Goal: Task Accomplishment & Management: Use online tool/utility

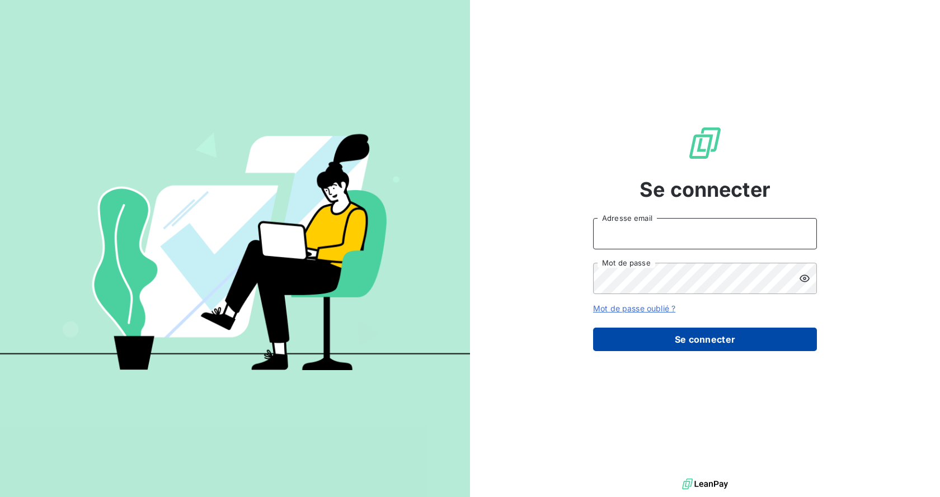
type input "[EMAIL_ADDRESS][DOMAIN_NAME]"
click at [684, 335] on button "Se connecter" at bounding box center [705, 340] width 224 height 24
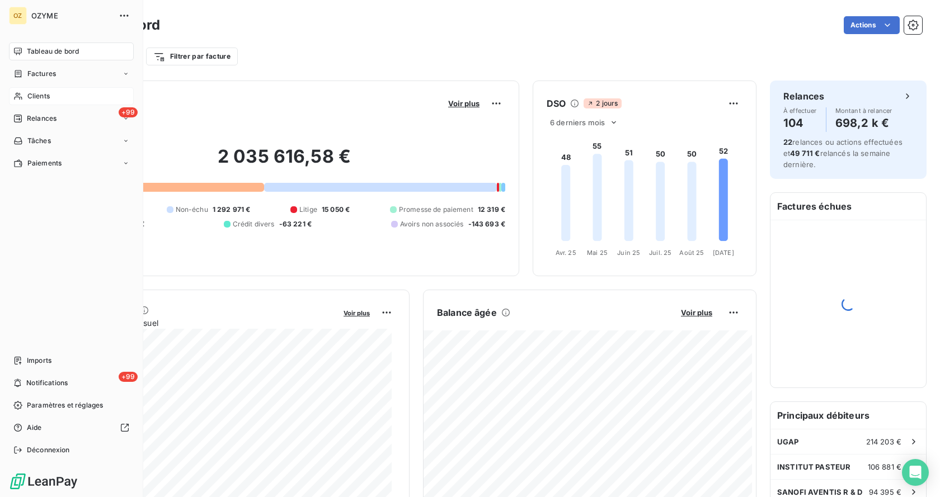
click at [43, 93] on span "Clients" at bounding box center [38, 96] width 22 height 10
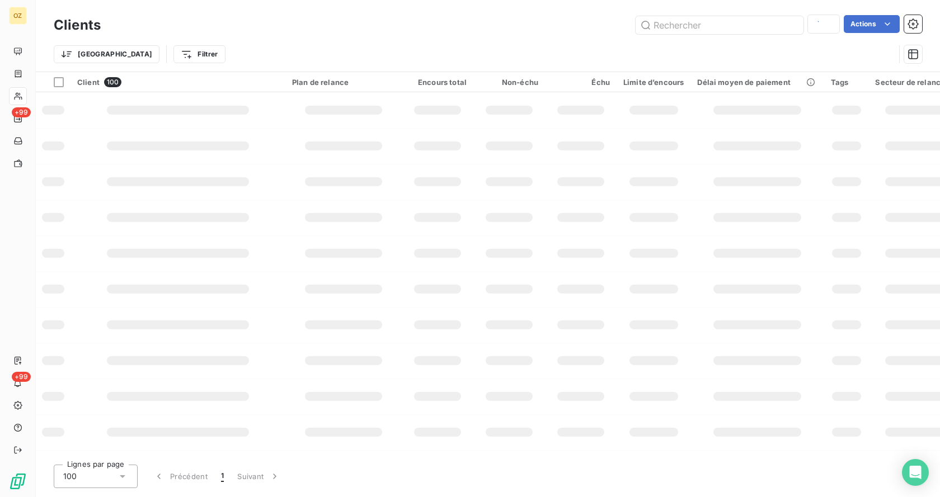
type input "241010"
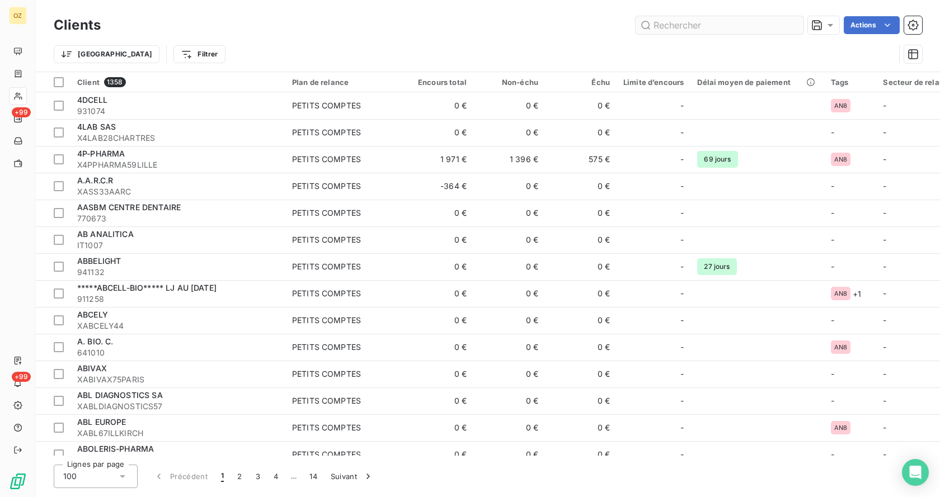
click at [711, 29] on input "text" at bounding box center [720, 25] width 168 height 18
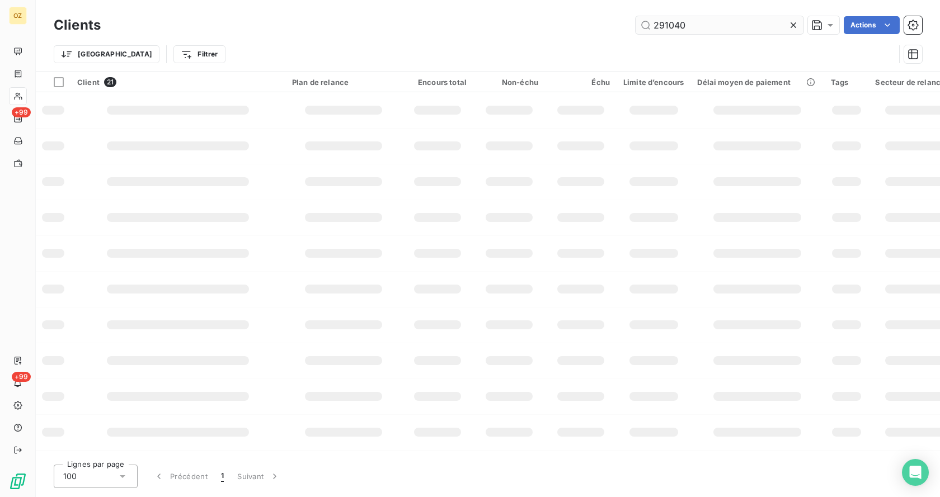
type input "291040"
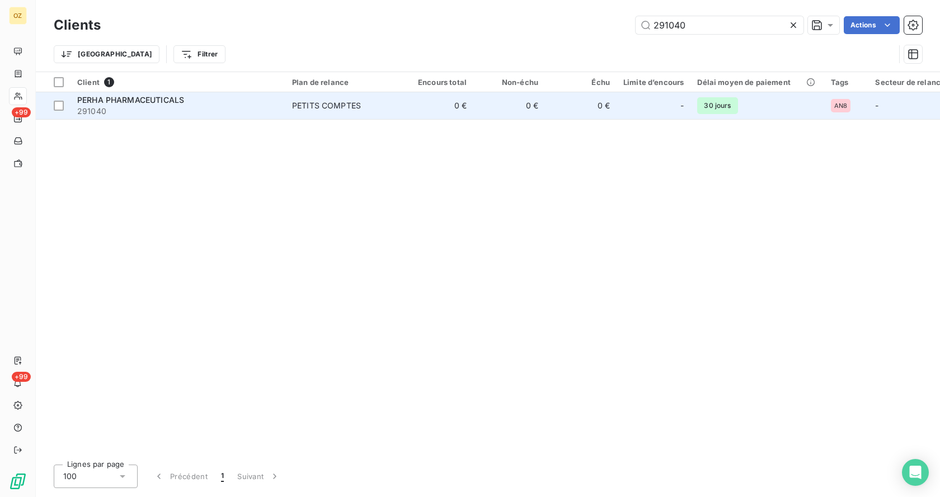
click at [177, 107] on span "291040" at bounding box center [177, 111] width 201 height 11
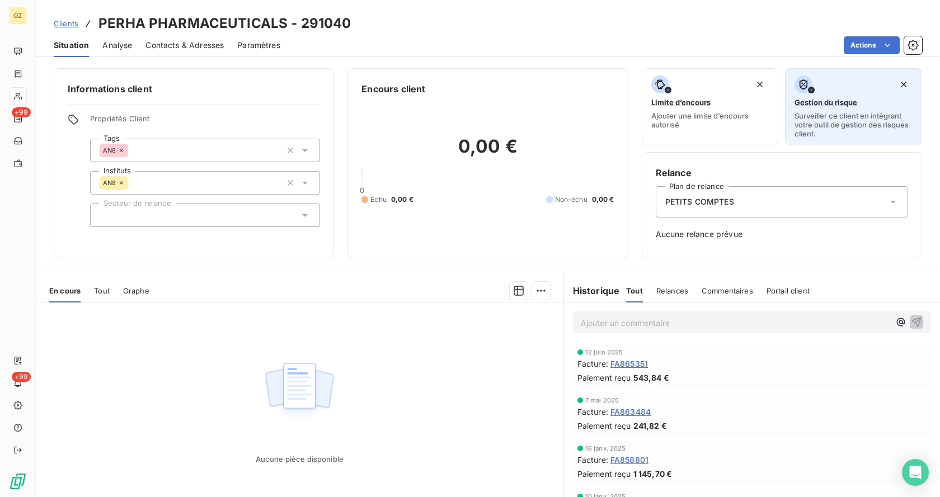
click at [822, 98] on span "Gestion du risque" at bounding box center [826, 102] width 63 height 9
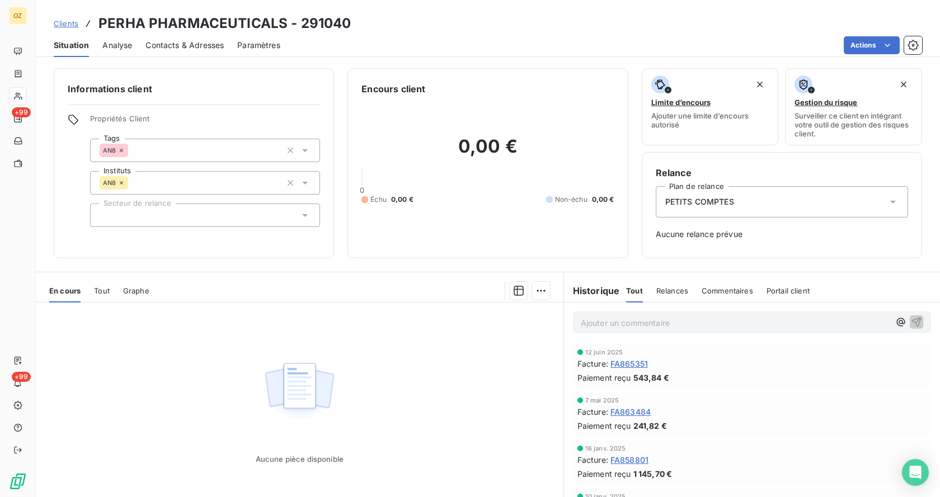
click at [107, 43] on span "Analyse" at bounding box center [117, 45] width 30 height 11
